Goal: Task Accomplishment & Management: Manage account settings

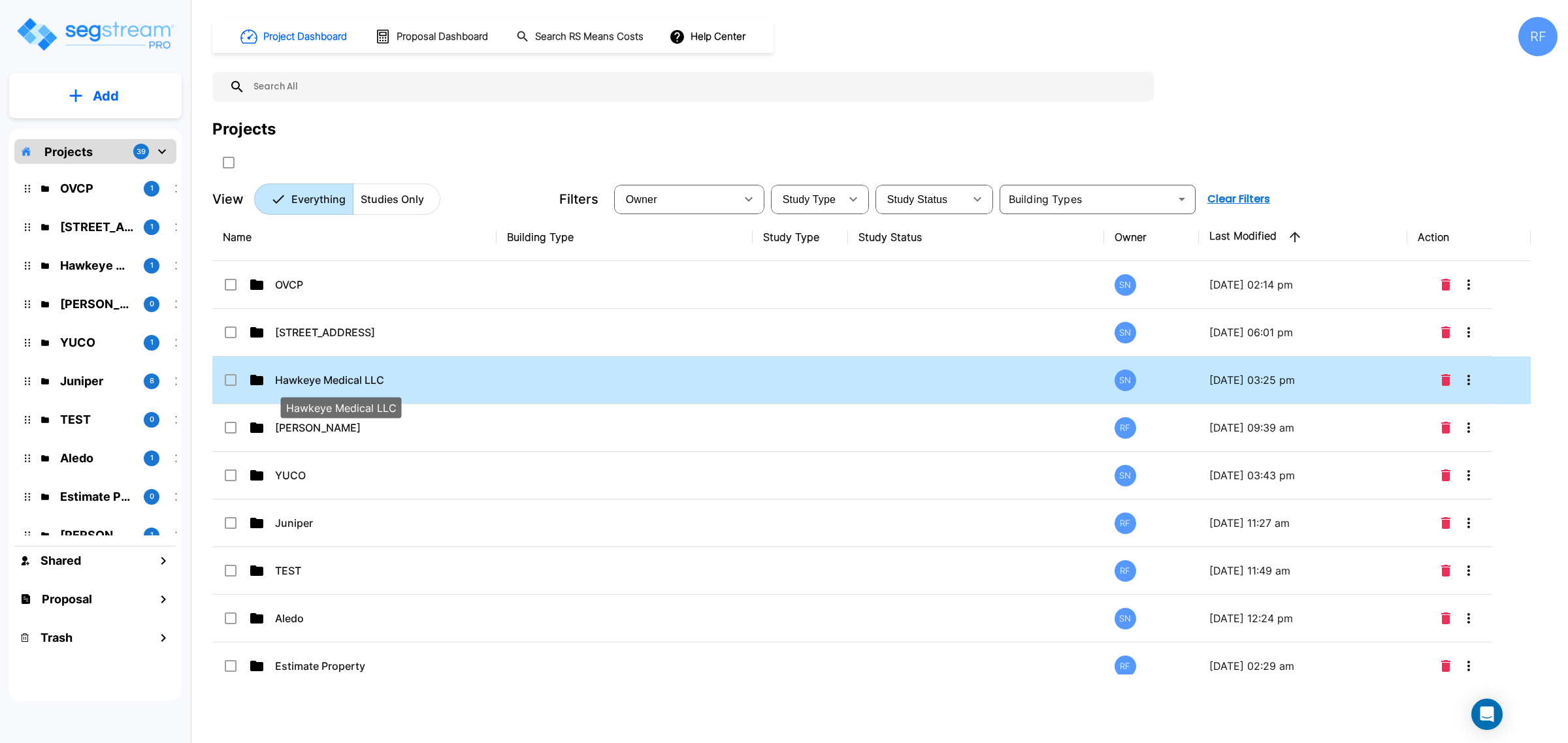
click at [376, 376] on p "Hawkeye Medical LLC" at bounding box center [340, 380] width 131 height 16
checkbox input "true"
click at [376, 376] on p "Hawkeye Medical LLC" at bounding box center [340, 380] width 131 height 16
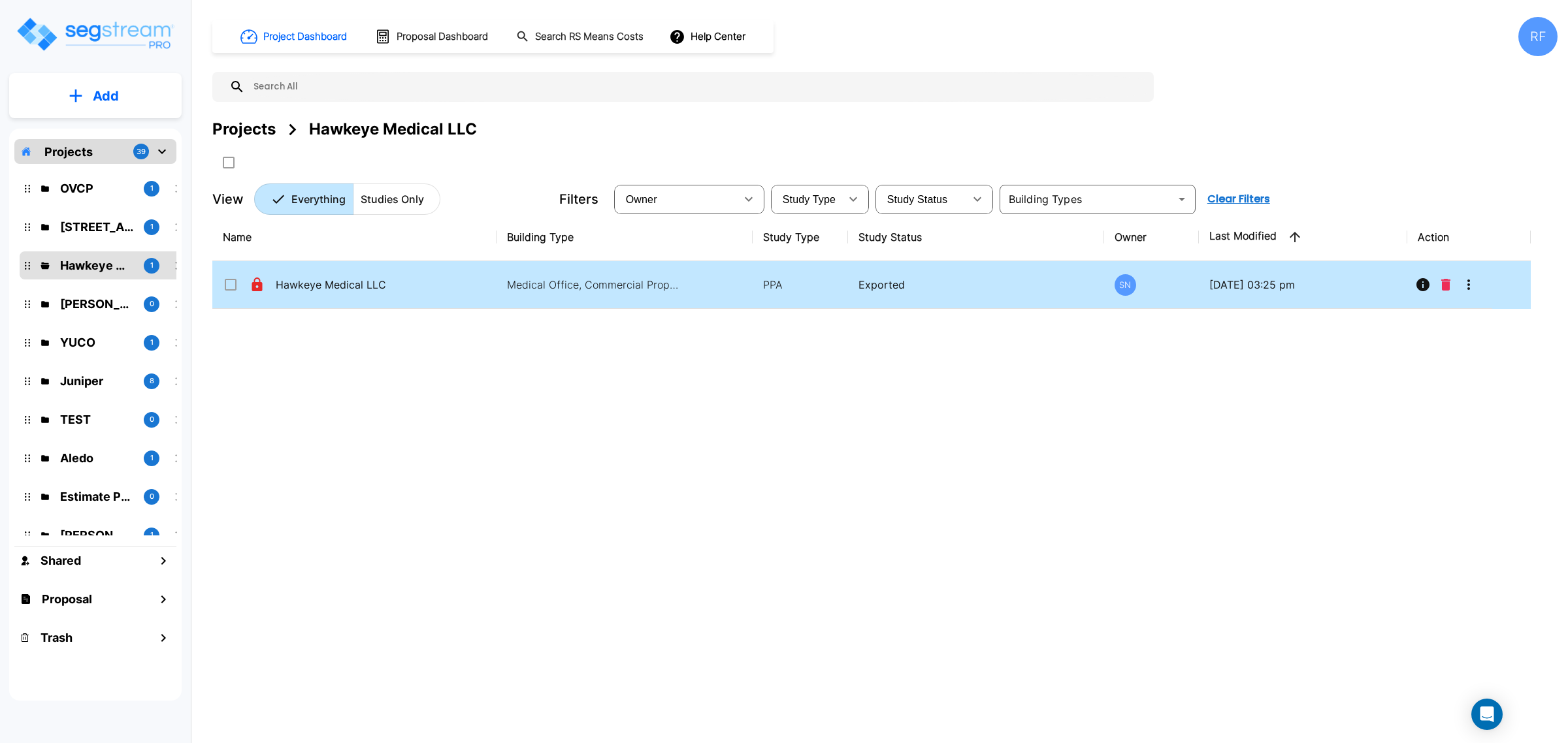
click at [1475, 285] on icon "More-Options" at bounding box center [1468, 285] width 16 height 16
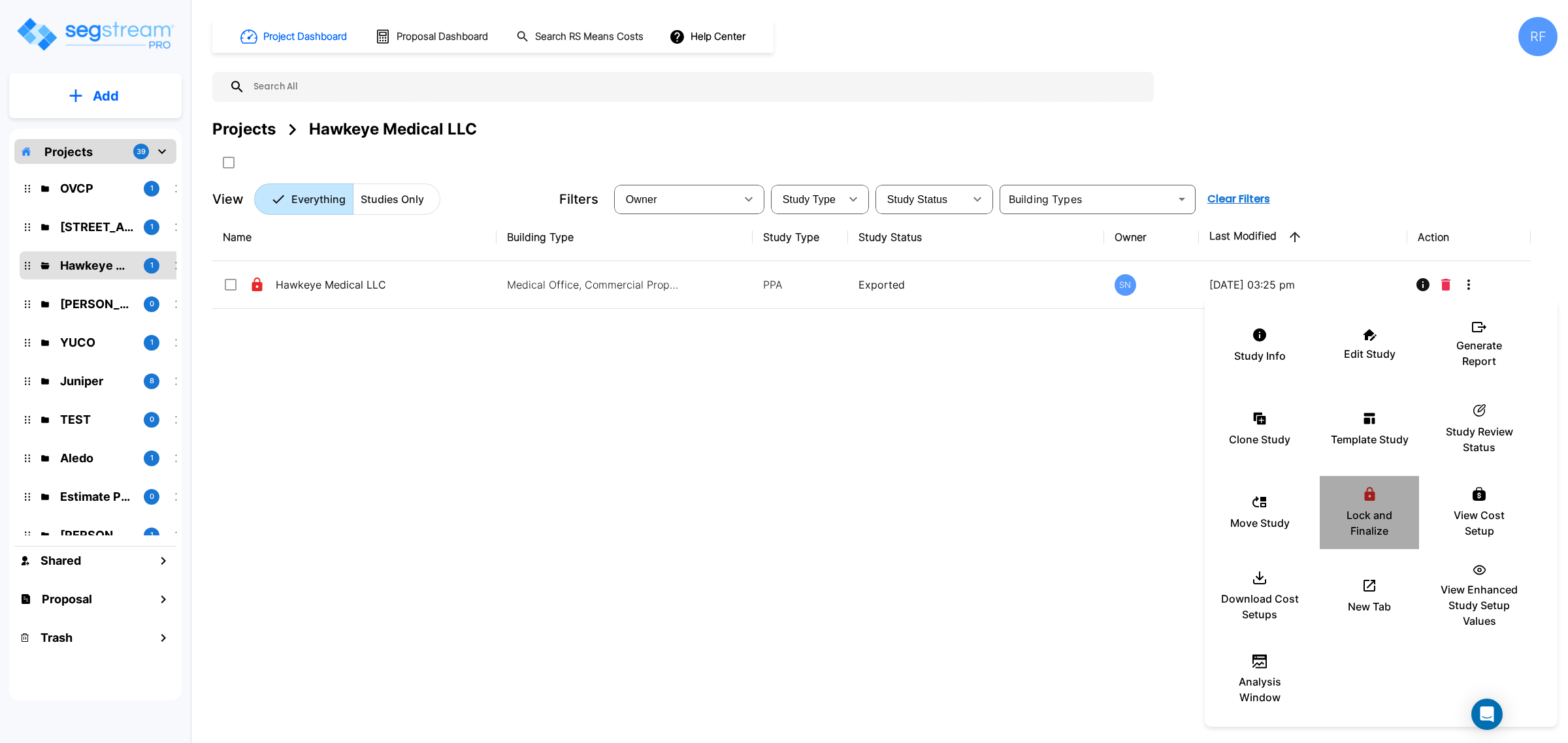
click at [1377, 505] on div "Lock and Finalize" at bounding box center [1369, 512] width 78 height 65
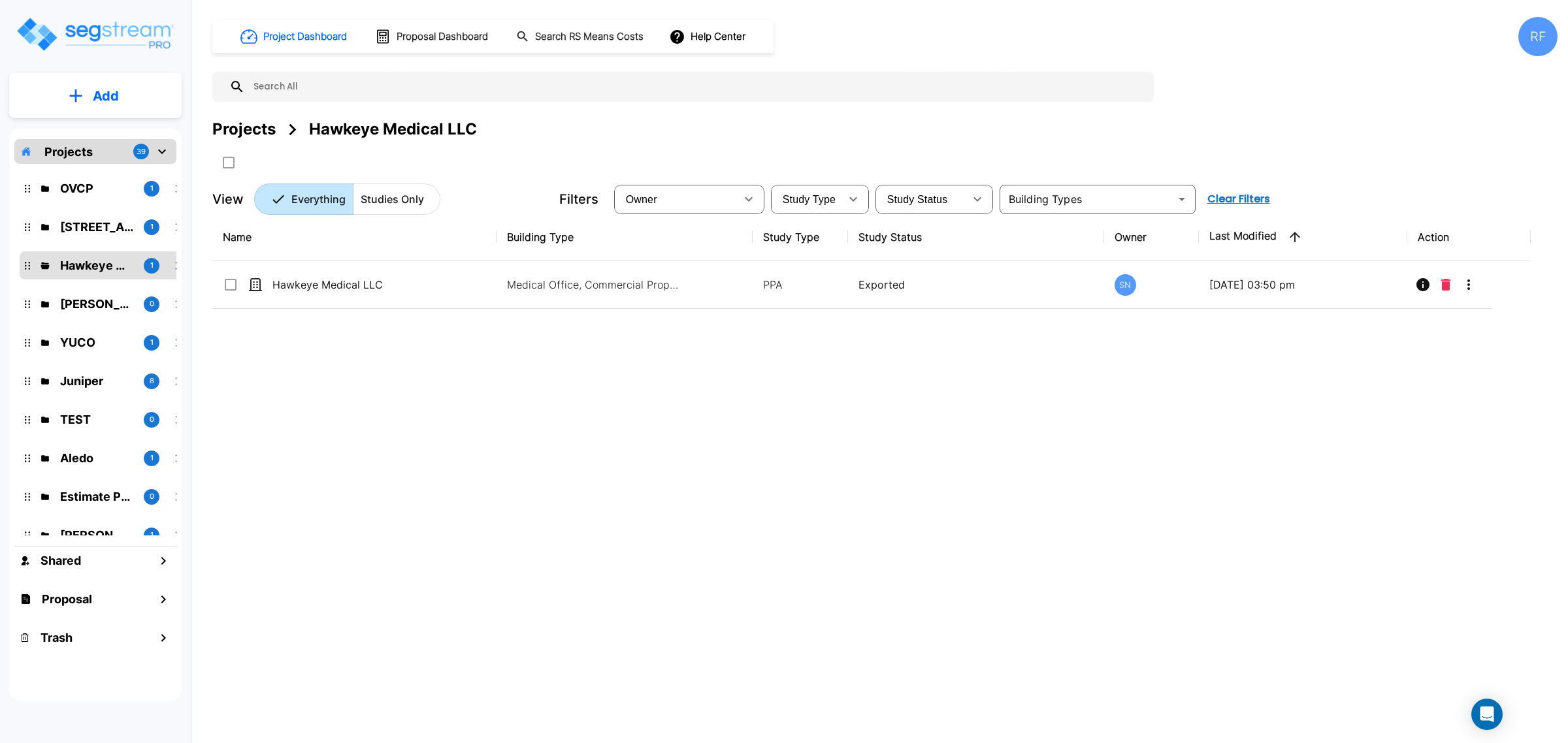
click at [935, 502] on div "Name Building Type Study Type Study Status Owner Last Modified Action Hawkeye M…" at bounding box center [871, 444] width 1318 height 461
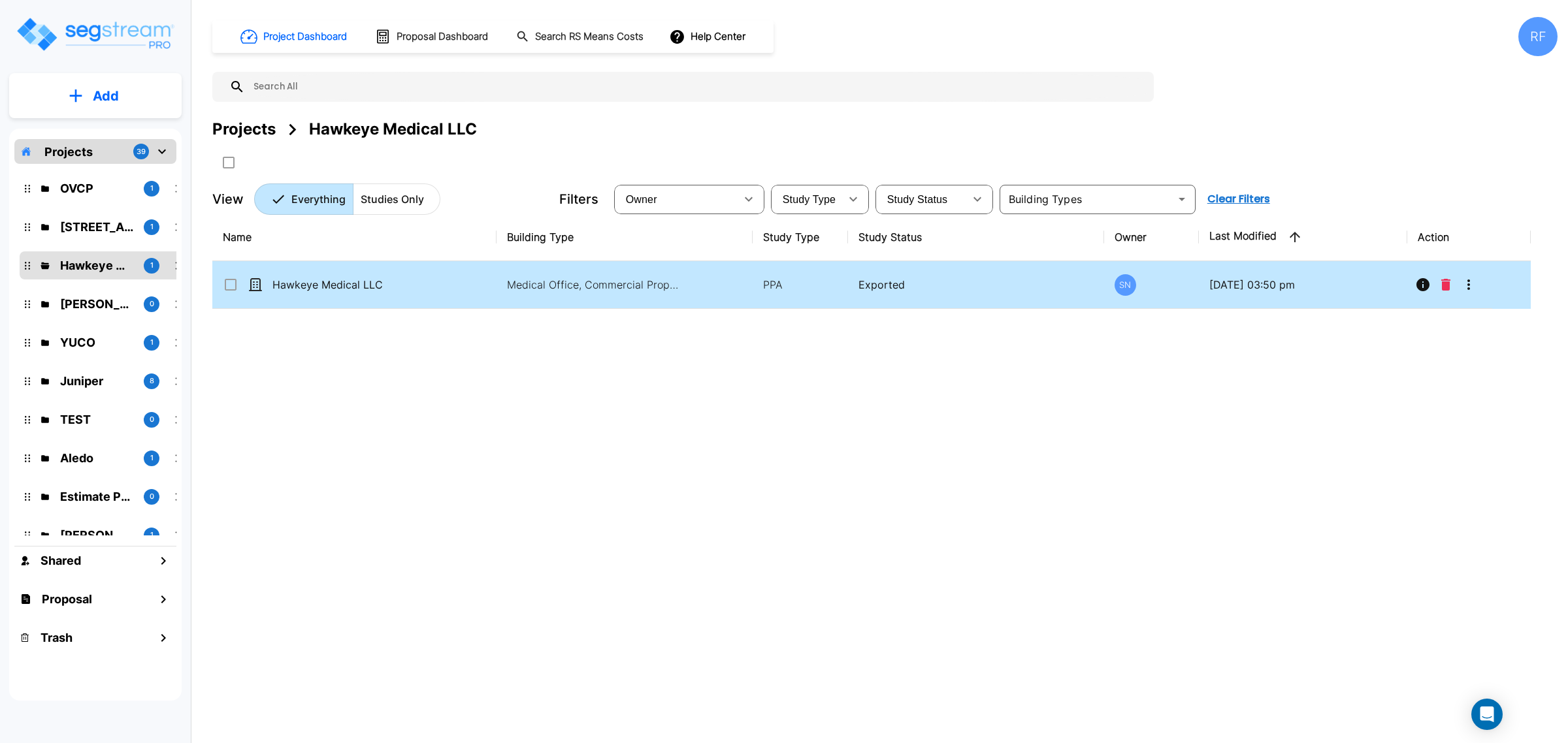
click at [461, 281] on td "Hawkeye Medical LLC" at bounding box center [354, 285] width 284 height 48
checkbox input "true"
click at [461, 281] on td "Hawkeye Medical LLC" at bounding box center [354, 285] width 284 height 48
